Goal: Check status: Check status

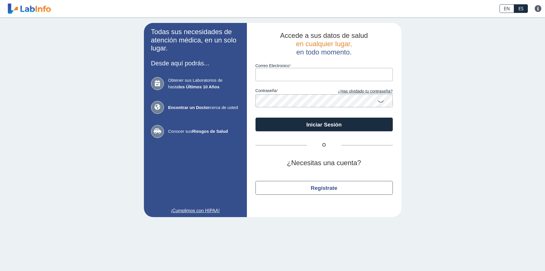
click at [290, 75] on input "Correo Electronico" at bounding box center [324, 74] width 137 height 13
type input "[EMAIL_ADDRESS][DOMAIN_NAME]"
click at [382, 101] on icon at bounding box center [381, 100] width 7 height 11
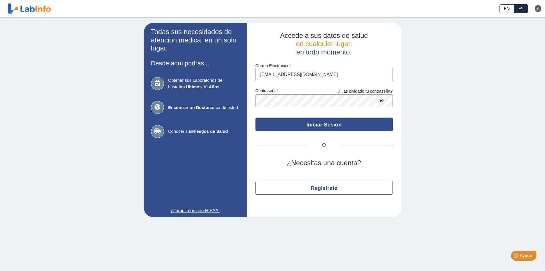
click at [349, 123] on button "Iniciar Sesión" at bounding box center [324, 124] width 137 height 14
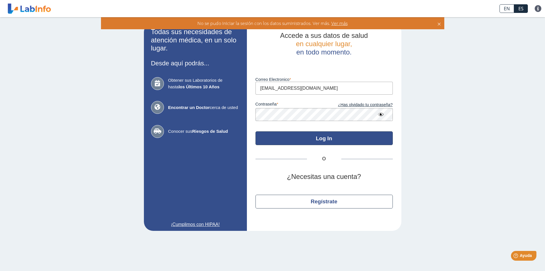
click at [329, 138] on button "Log In" at bounding box center [324, 138] width 137 height 14
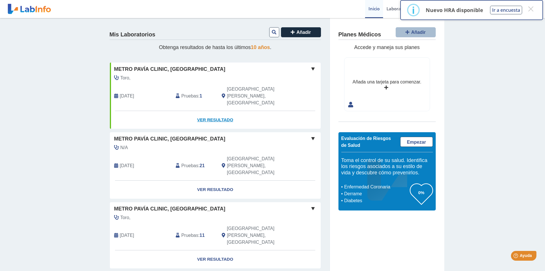
click at [222, 111] on link "Ver Resultado" at bounding box center [215, 120] width 211 height 18
